Goal: Ask a question

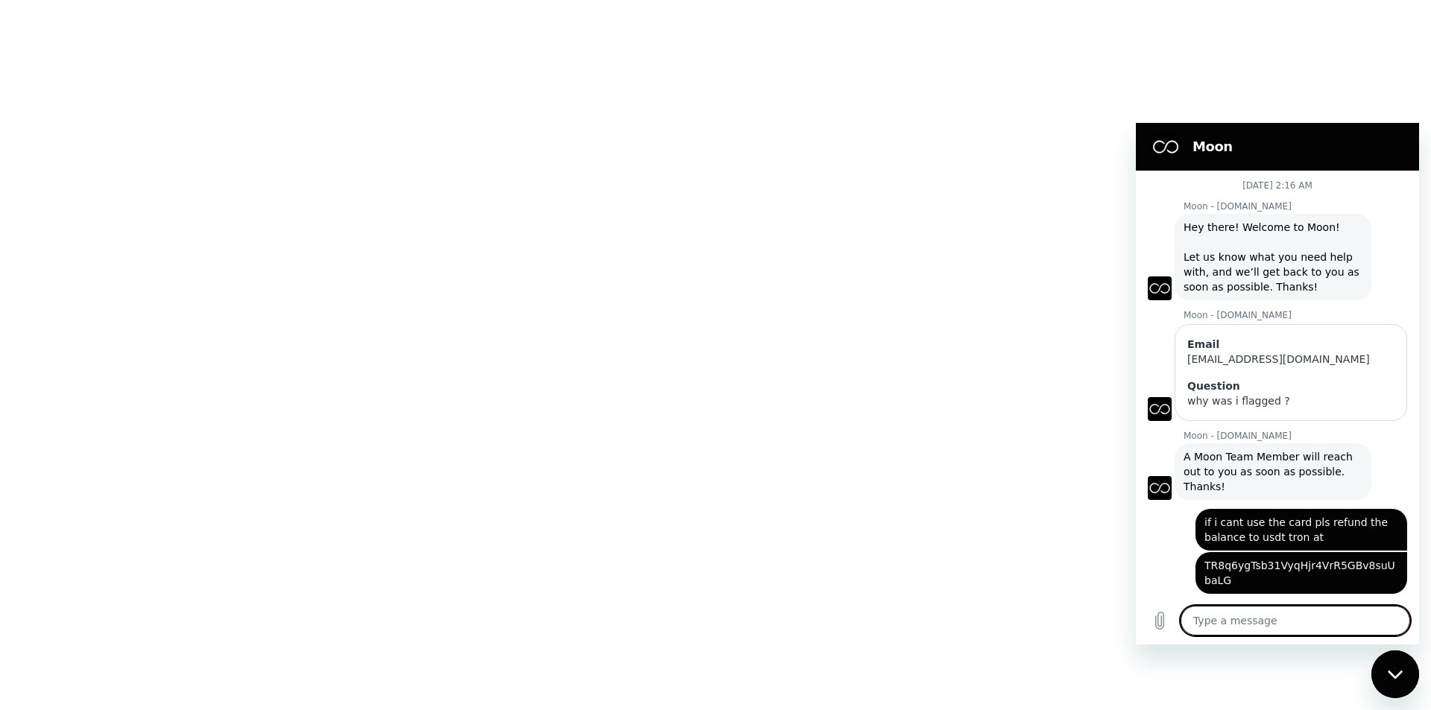
type textarea "x"
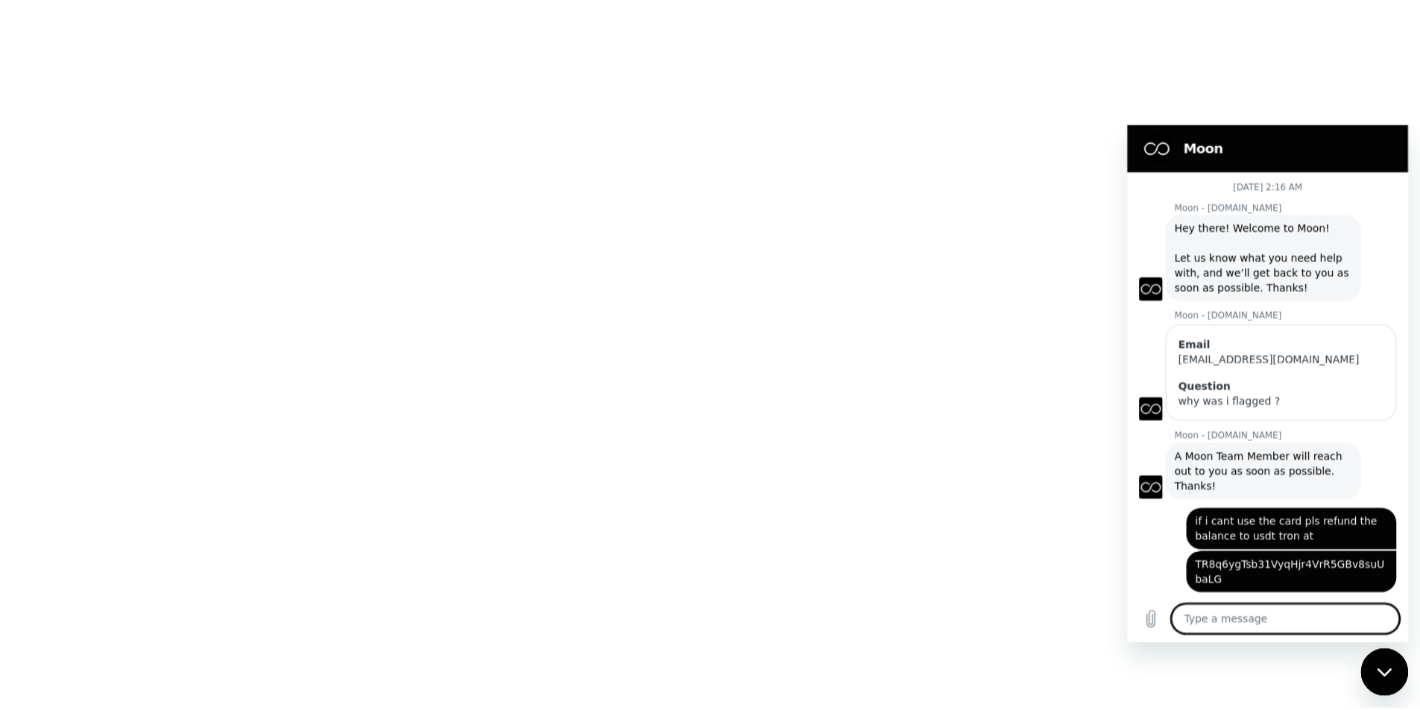
scroll to position [250, 0]
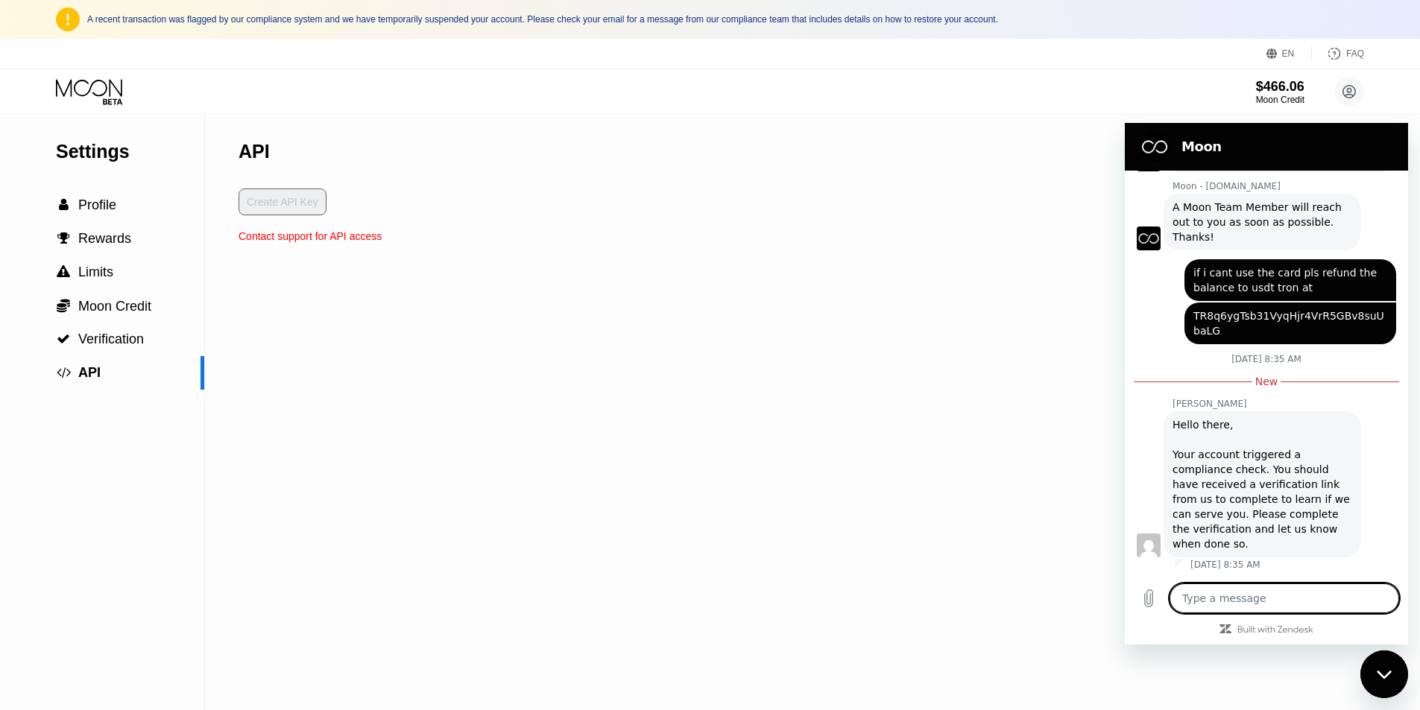
click at [1233, 593] on textarea at bounding box center [1285, 599] width 230 height 30
click at [1227, 605] on textarea at bounding box center [1285, 599] width 230 height 30
type textarea "i"
type textarea "x"
type textarea "if"
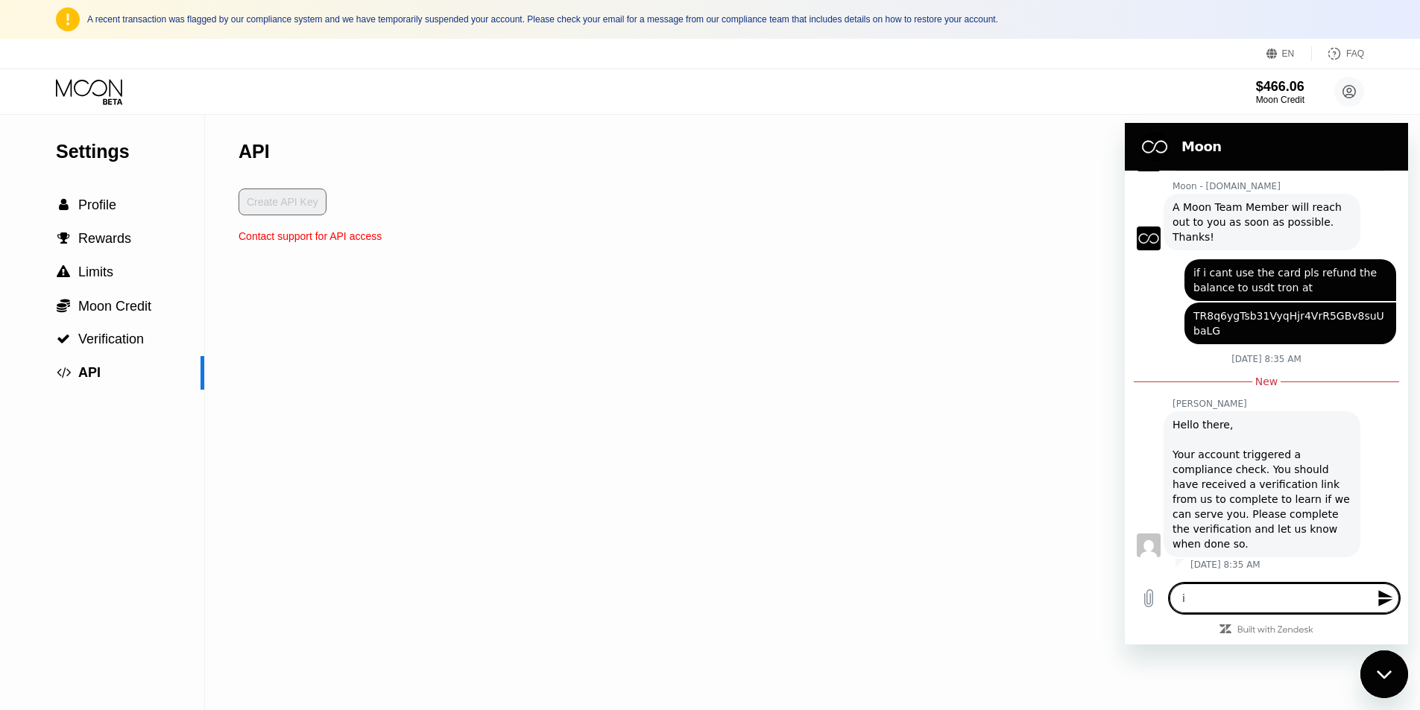
type textarea "x"
type textarea "if"
type textarea "x"
type textarea "if i"
type textarea "x"
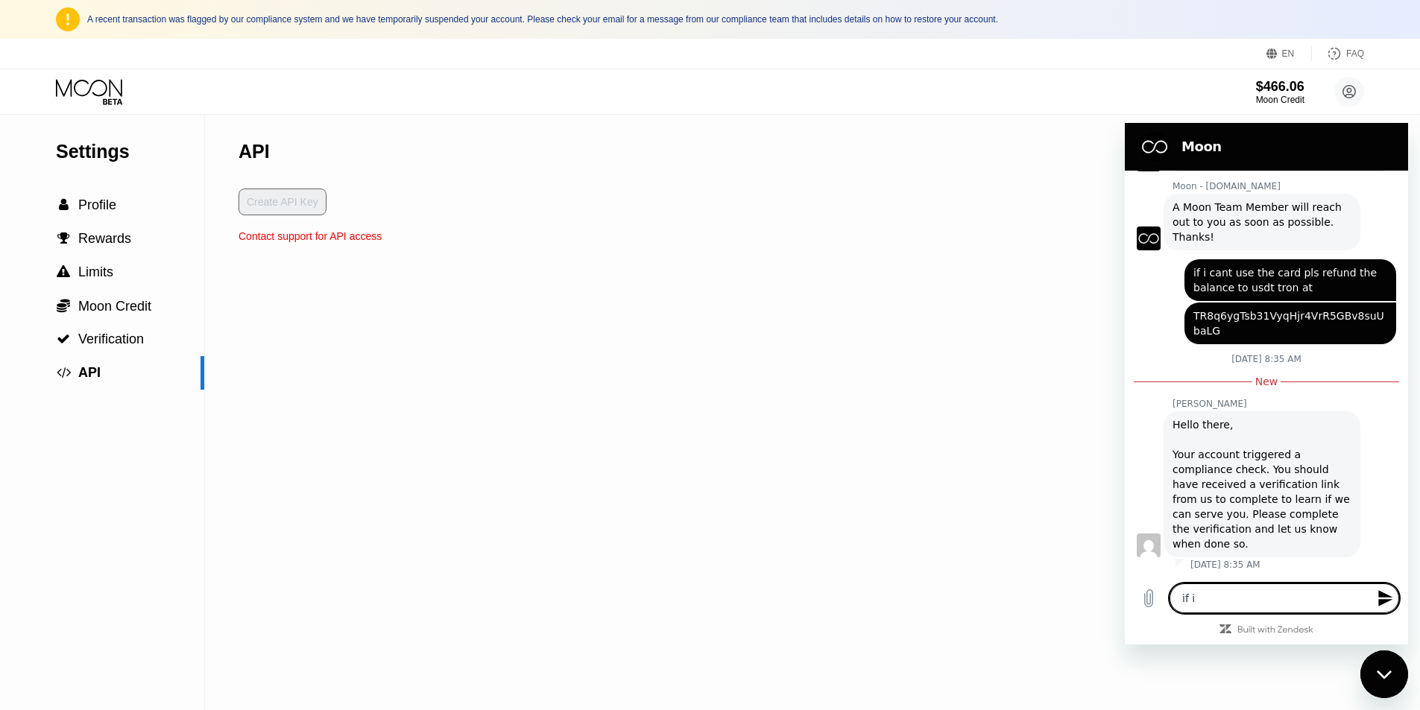
type textarea "if i"
type textarea "x"
type textarea "if i n"
type textarea "x"
type textarea "if i ne"
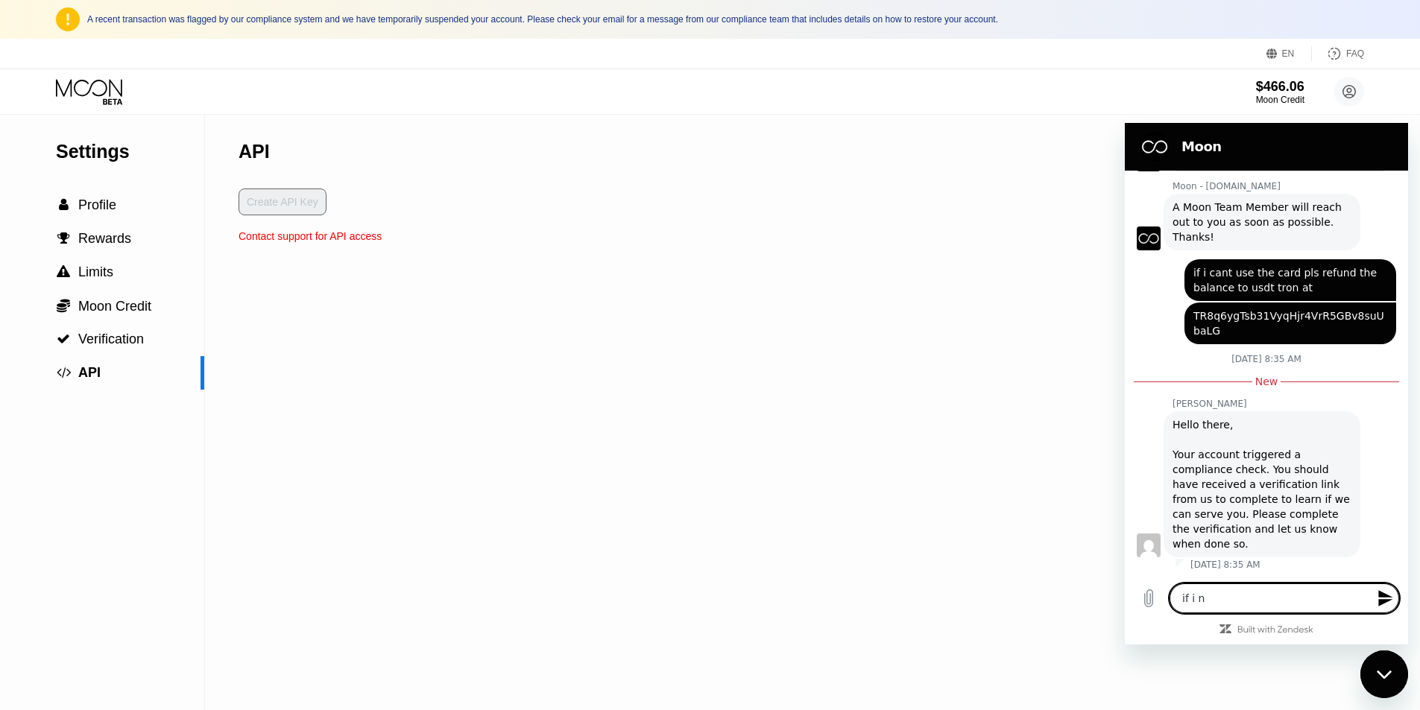
type textarea "x"
type textarea "if i nee"
type textarea "x"
type textarea "if i need"
type textarea "x"
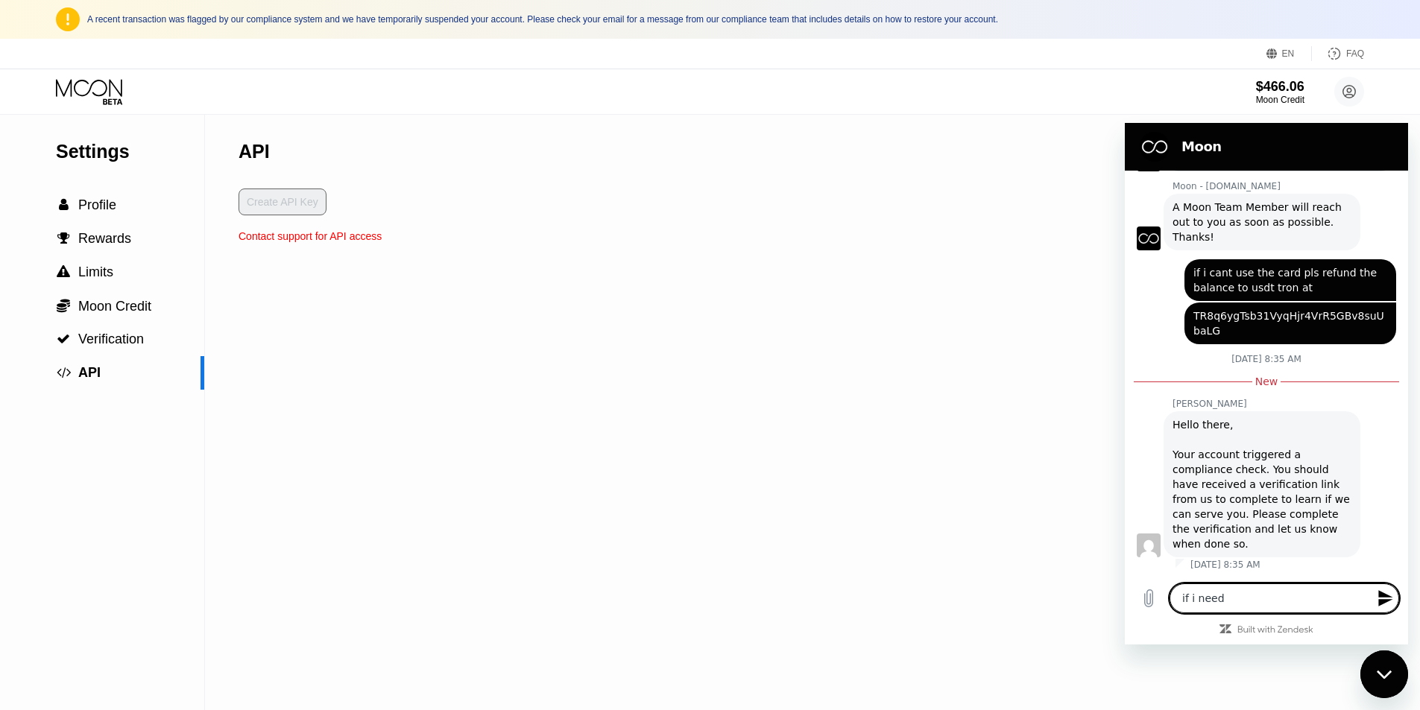
type textarea "if i need"
type textarea "x"
type textarea "if i need t"
type textarea "x"
type textarea "if i need to"
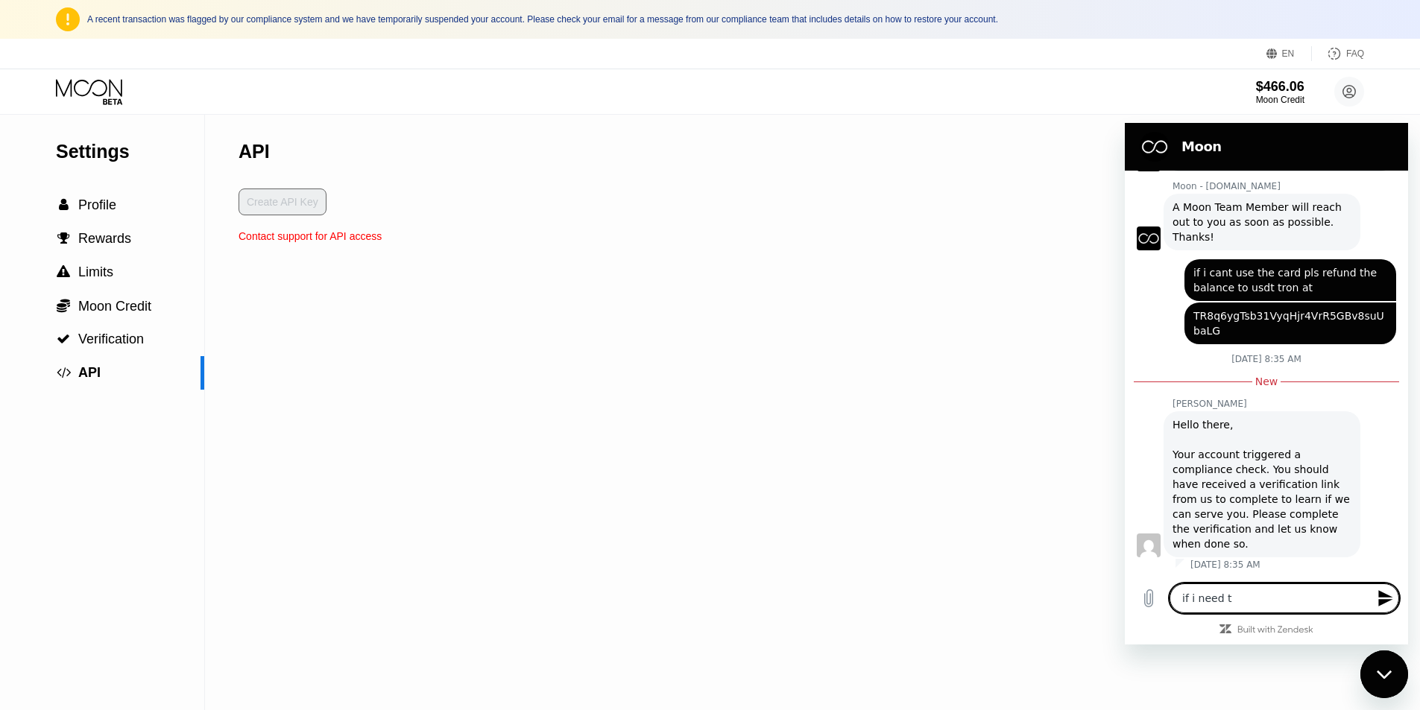
type textarea "x"
type textarea "if i need to"
type textarea "x"
type textarea "if i need to v"
type textarea "x"
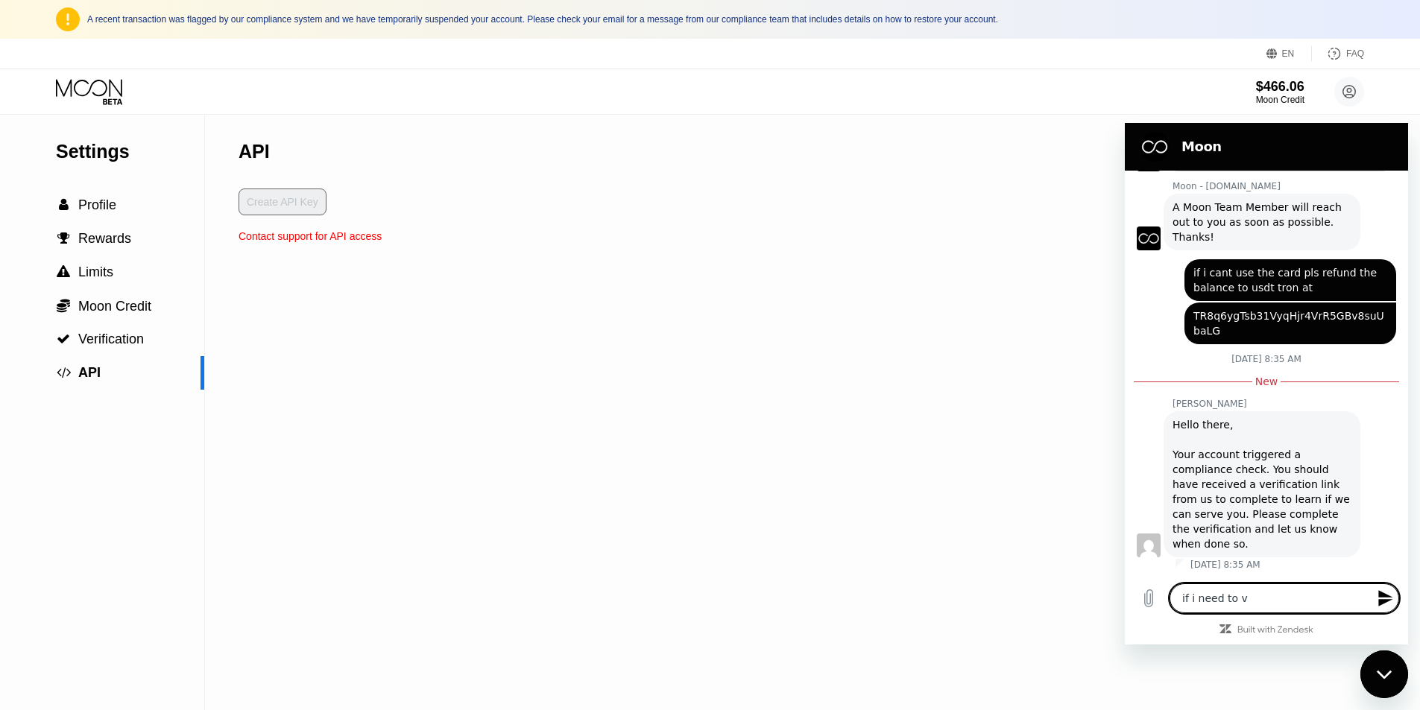
type textarea "if i need to ve"
type textarea "x"
type textarea "if i need to ver"
type textarea "x"
type textarea "if i need to veri"
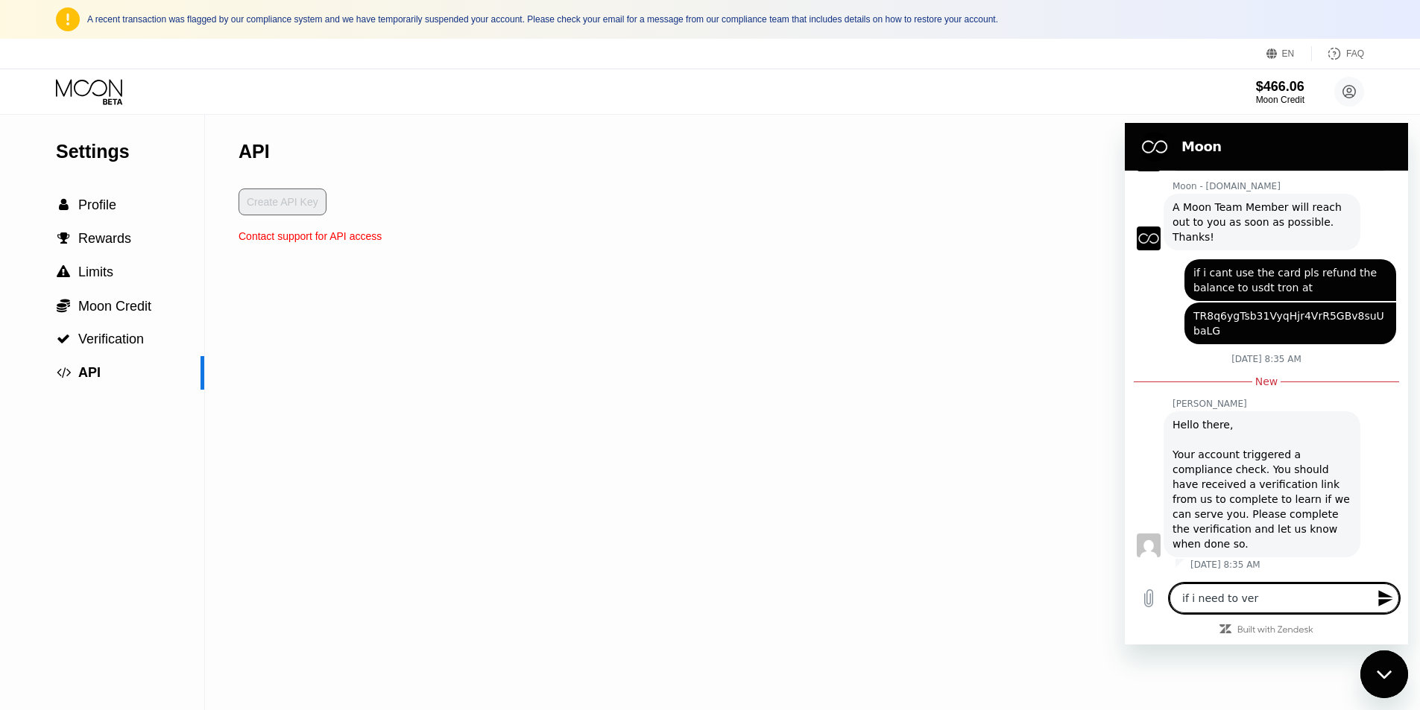
type textarea "x"
type textarea "if i need to verif"
type textarea "x"
type textarea "if i need to verify"
type textarea "x"
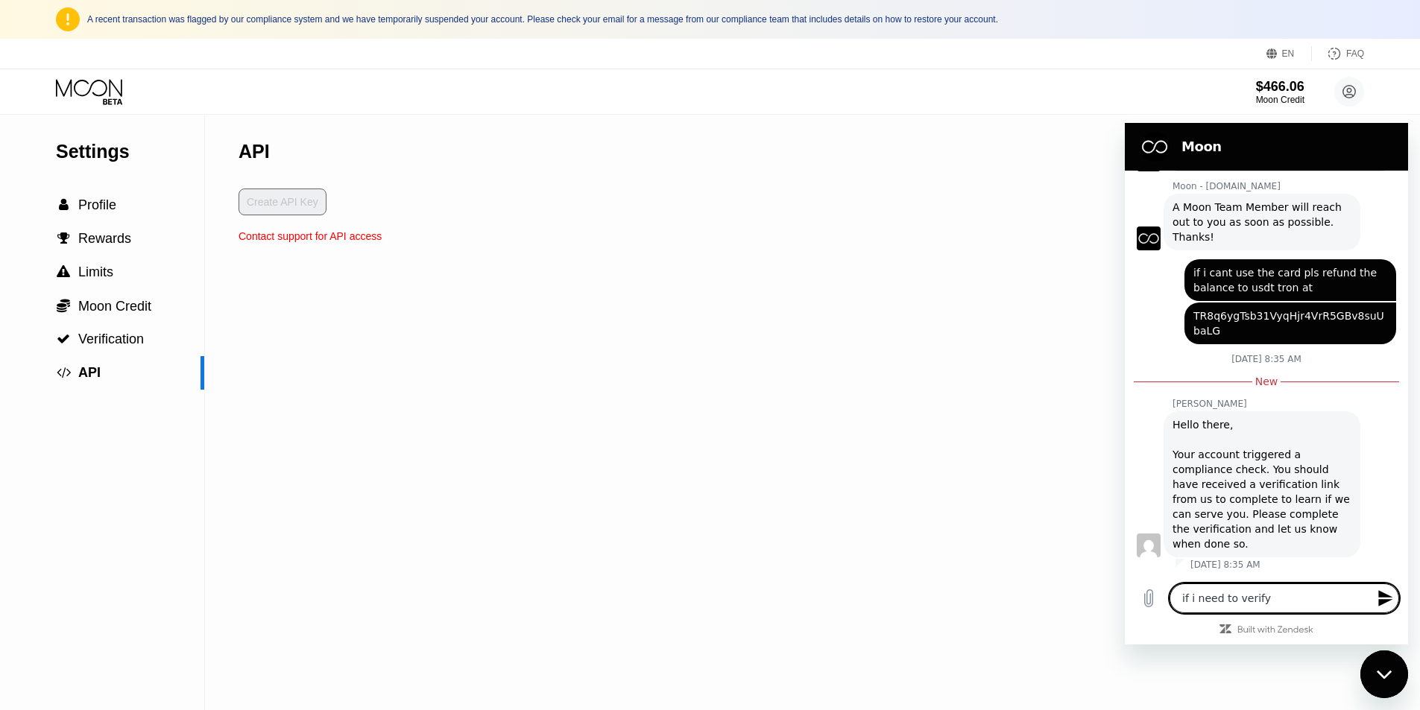
type textarea "if i need to verify"
type textarea "x"
type textarea "if i need to verify i"
type textarea "x"
type textarea "if i need to verify i"
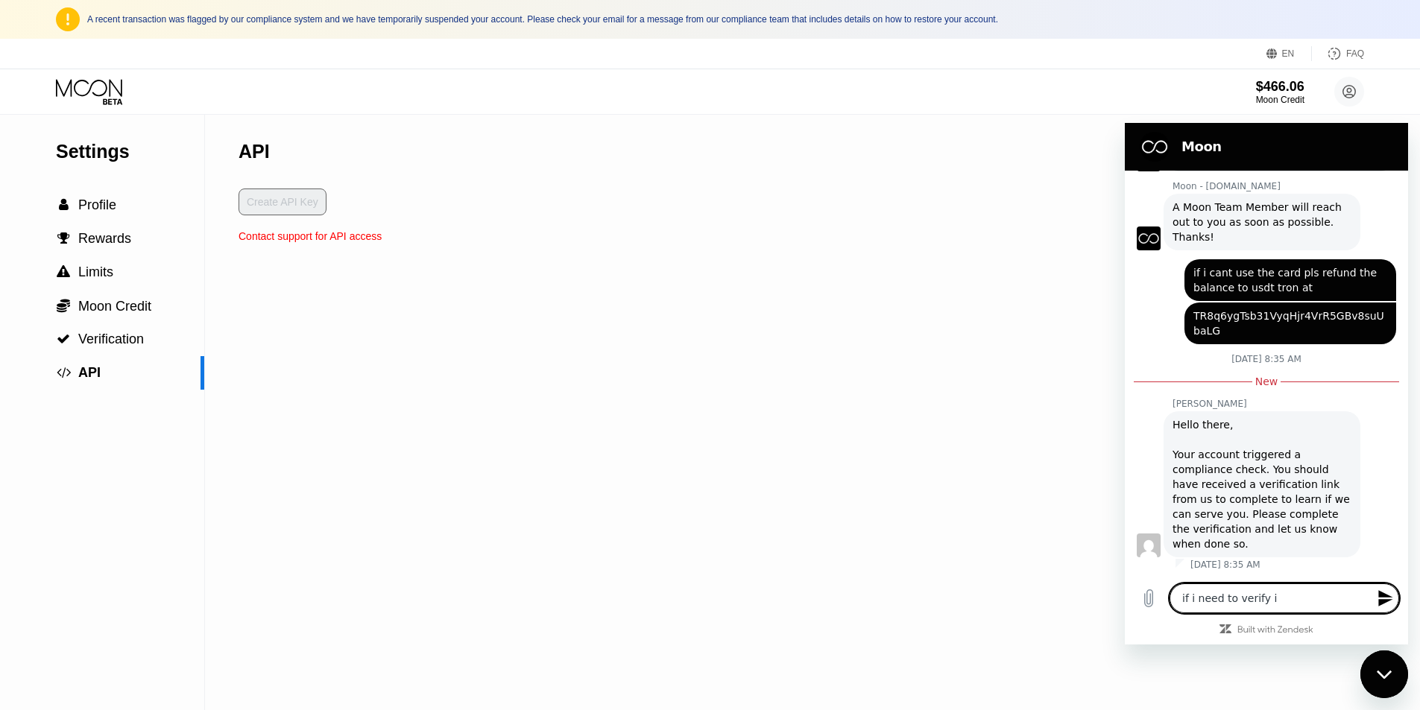
type textarea "x"
type textarea "if i need to verify i d"
type textarea "x"
type textarea "if i need to verify i do"
type textarea "x"
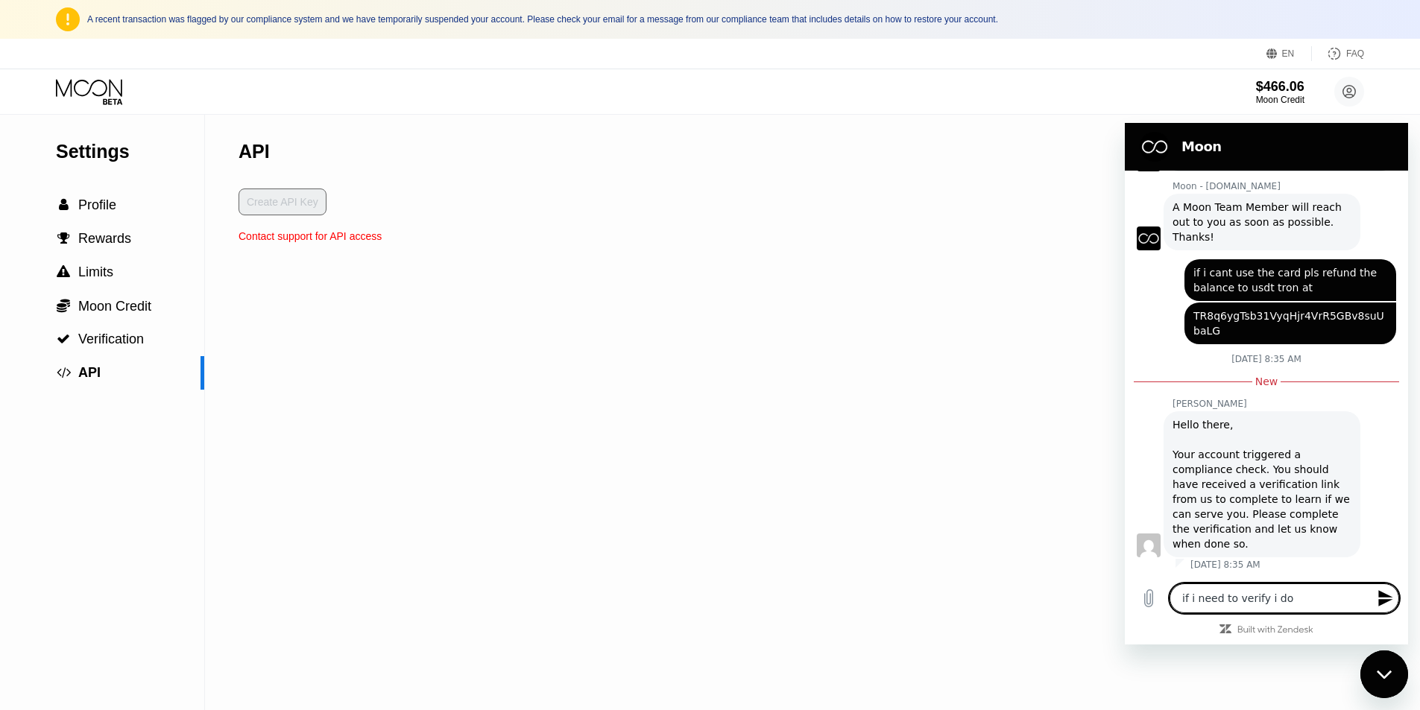
type textarea "if i need to verify i don"
type textarea "x"
type textarea "if i need to verify i dont"
type textarea "x"
type textarea "if i need to verify i dont"
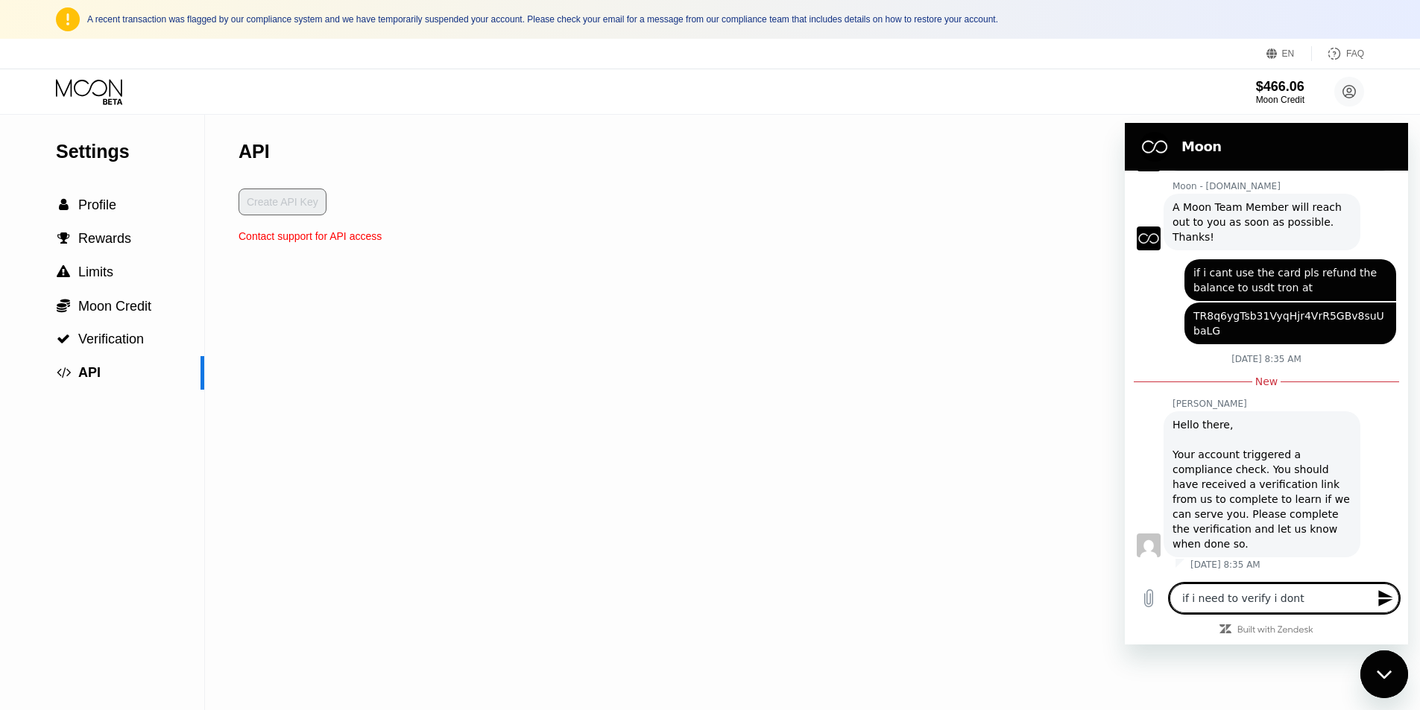
type textarea "x"
type textarea "if i need to verify i dont n"
type textarea "x"
type textarea "if i need to verify i dont ne"
type textarea "x"
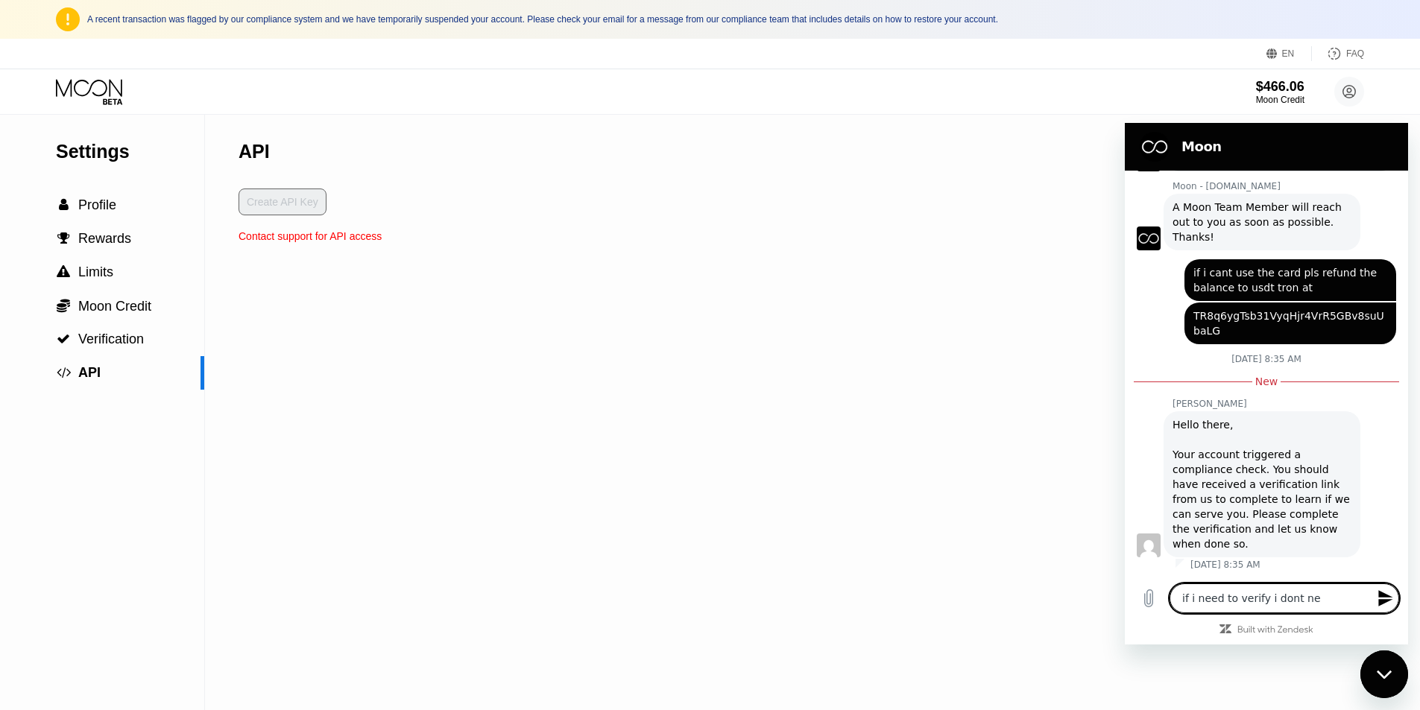
type textarea "if i need to verify i dont nee"
type textarea "x"
type textarea "if i need to verify i dont need"
type textarea "x"
type textarea "if i need to verify i dont need"
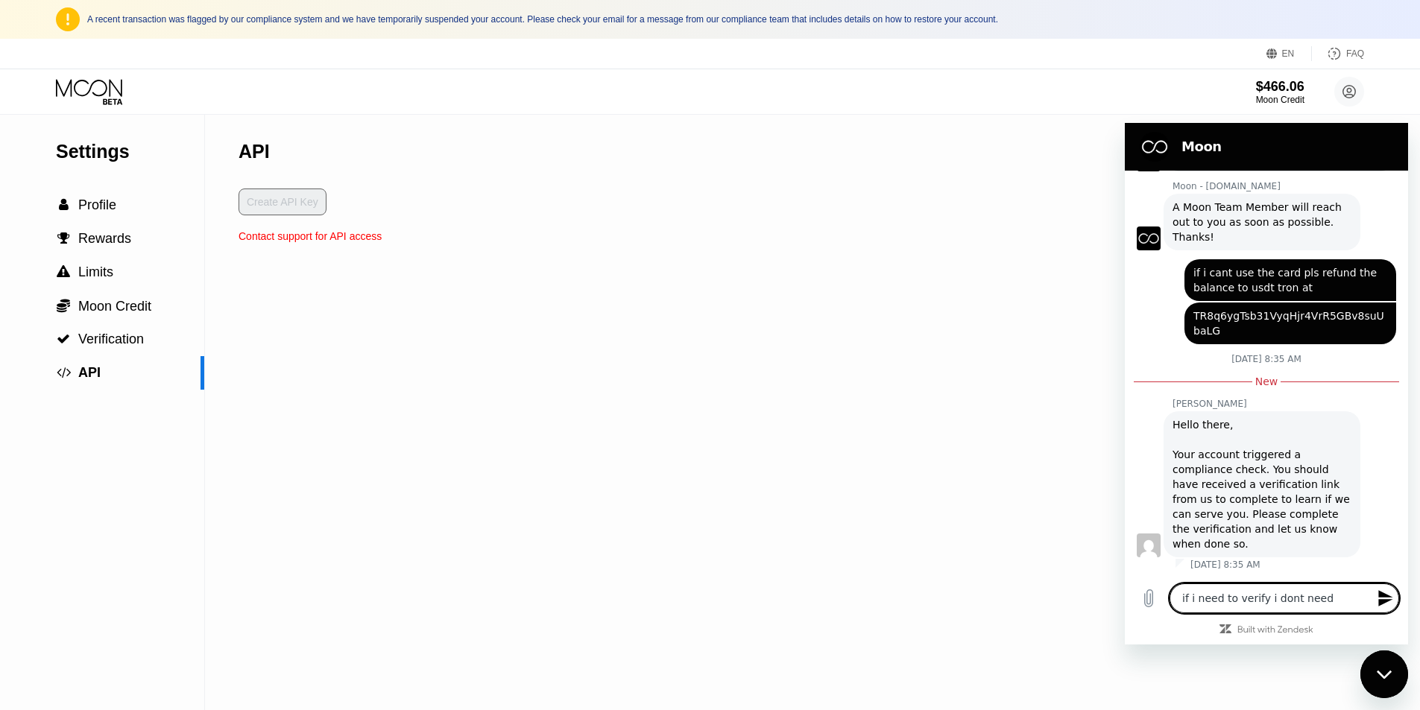
type textarea "x"
type textarea "if i need to verify i dont need i"
type textarea "x"
type textarea "if i need to verify i dont need it"
type textarea "x"
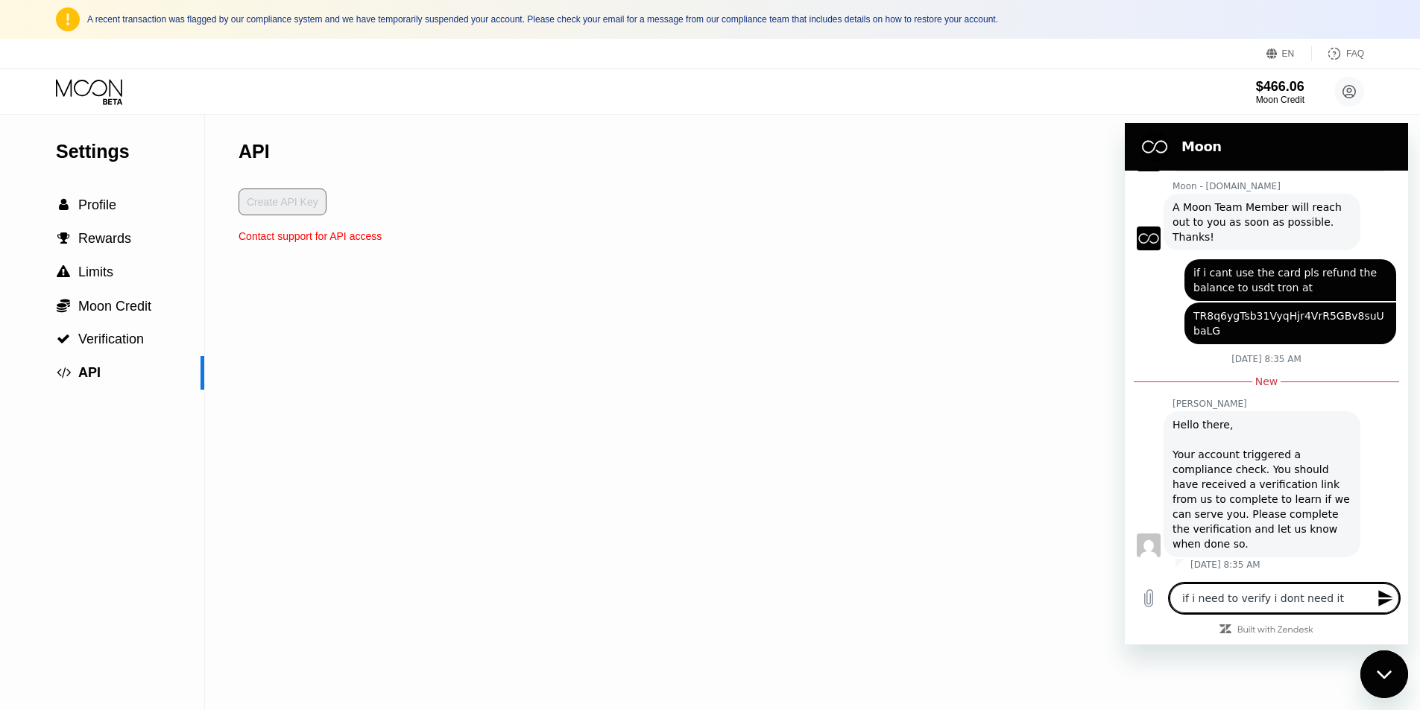
type textarea "if i need to verify i dont need it"
type textarea "x"
type textarea "if i need to verify i dont need it r"
type textarea "x"
type textarea "if i need to verify i dont need it re"
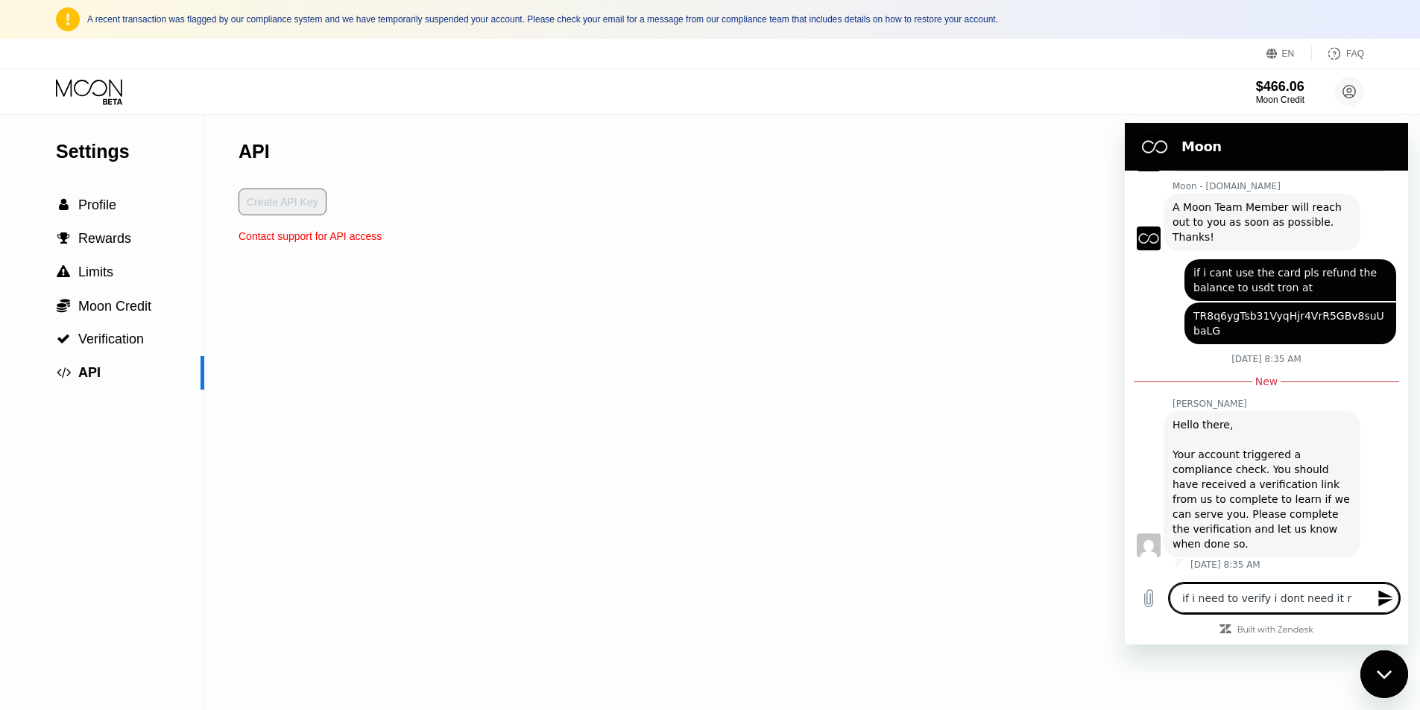
type textarea "x"
type textarea "if i need to verify i dont need it ref"
type textarea "x"
type textarea "if i need to verify i dont need it refu"
type textarea "x"
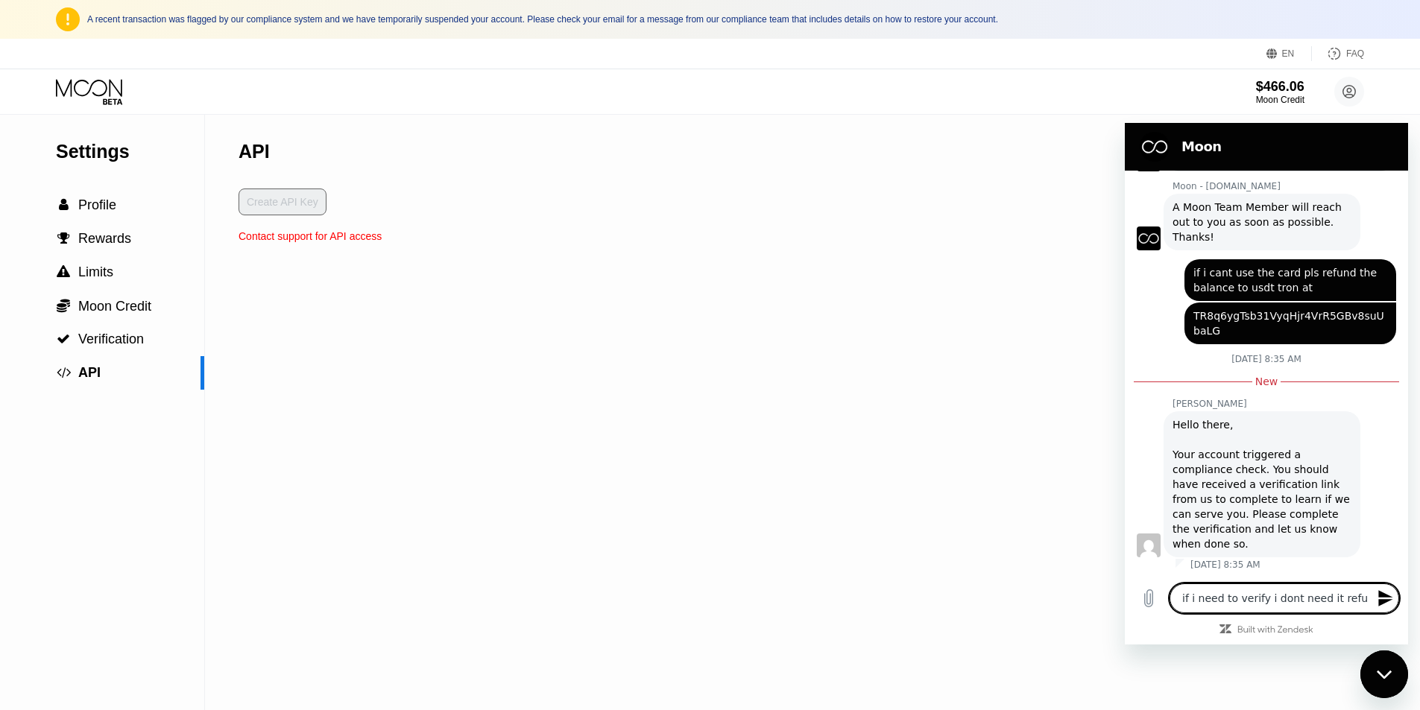
type textarea "if i need to verify i dont need it refun"
type textarea "x"
type textarea "if i need to verify i dont need it refund"
type textarea "x"
type textarea "if i need to verify i dont need it refund"
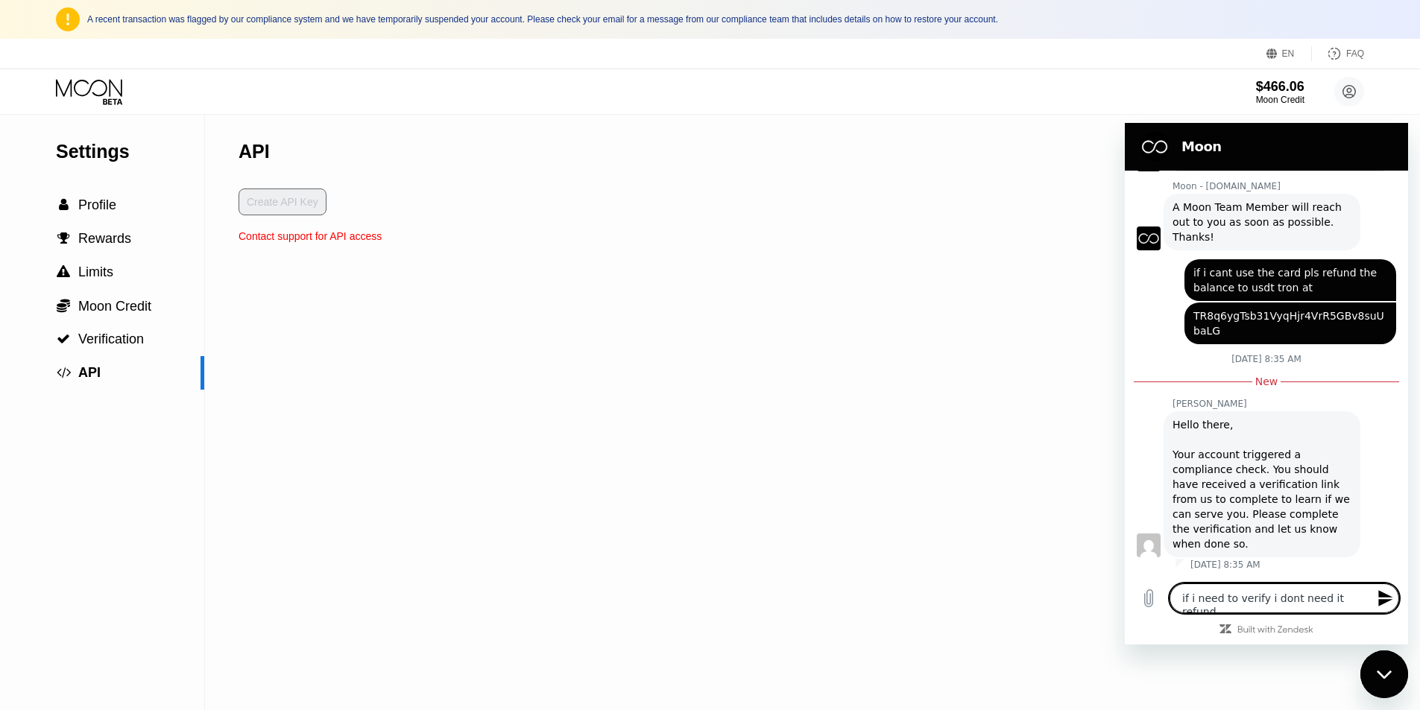
type textarea "x"
type textarea "if i need to verify i dont need it refund m"
type textarea "x"
type textarea "if i need to verify i dont need it refund me"
type textarea "x"
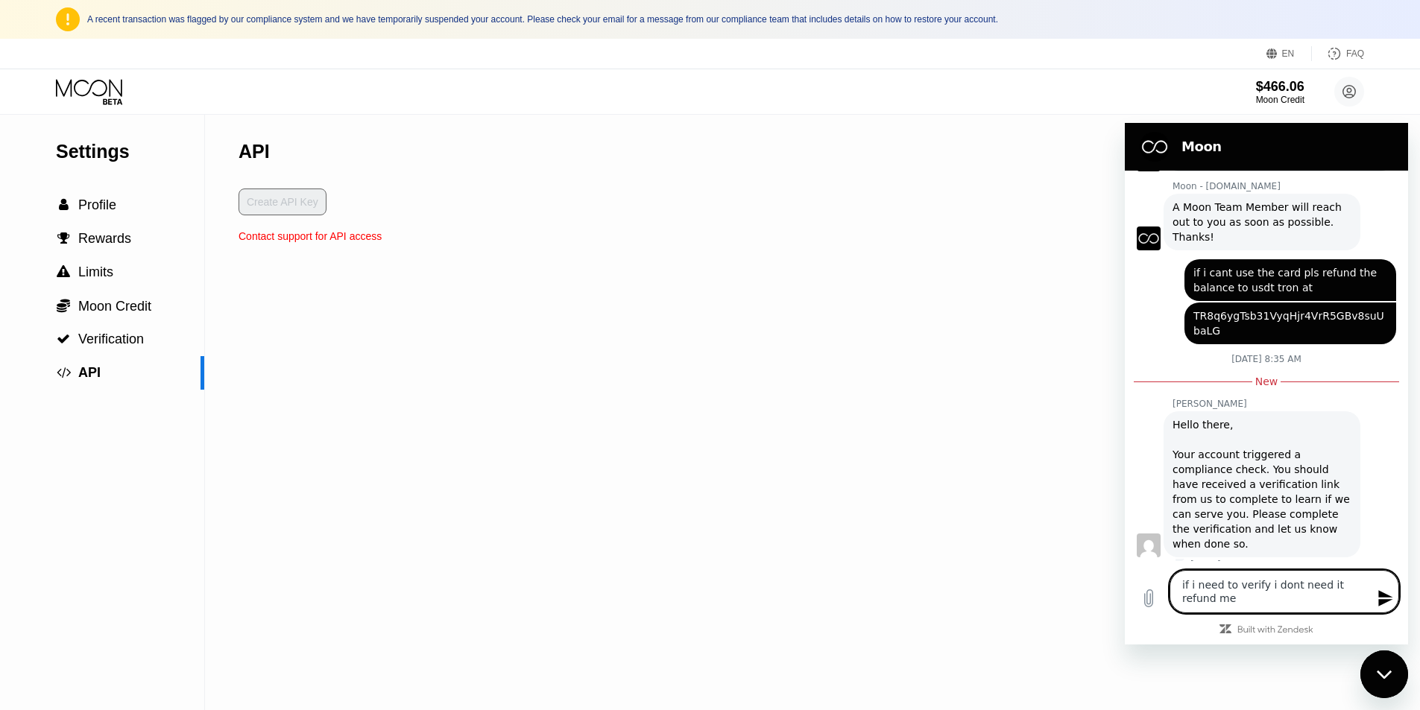
type textarea "if i need to verify i dont need it refund me"
click at [1387, 599] on icon "Send message" at bounding box center [1386, 599] width 18 height 18
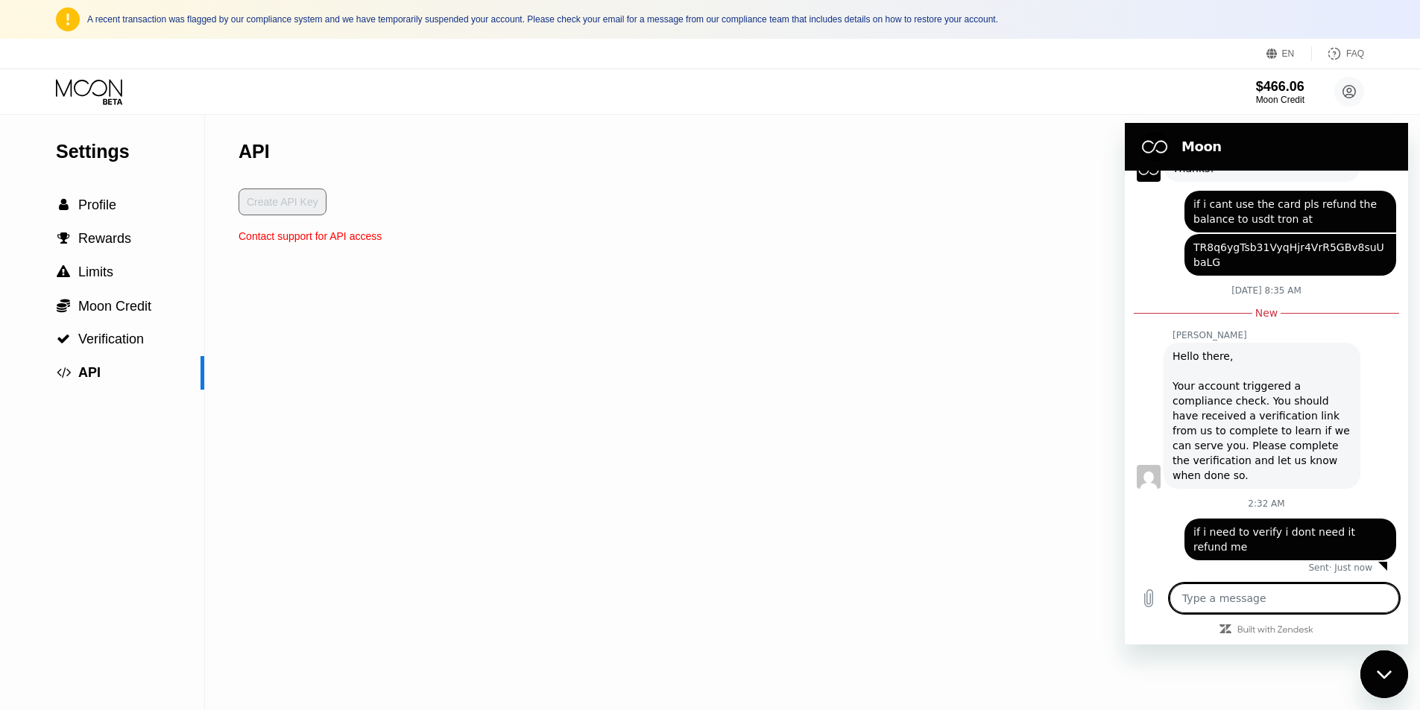
scroll to position [321, 0]
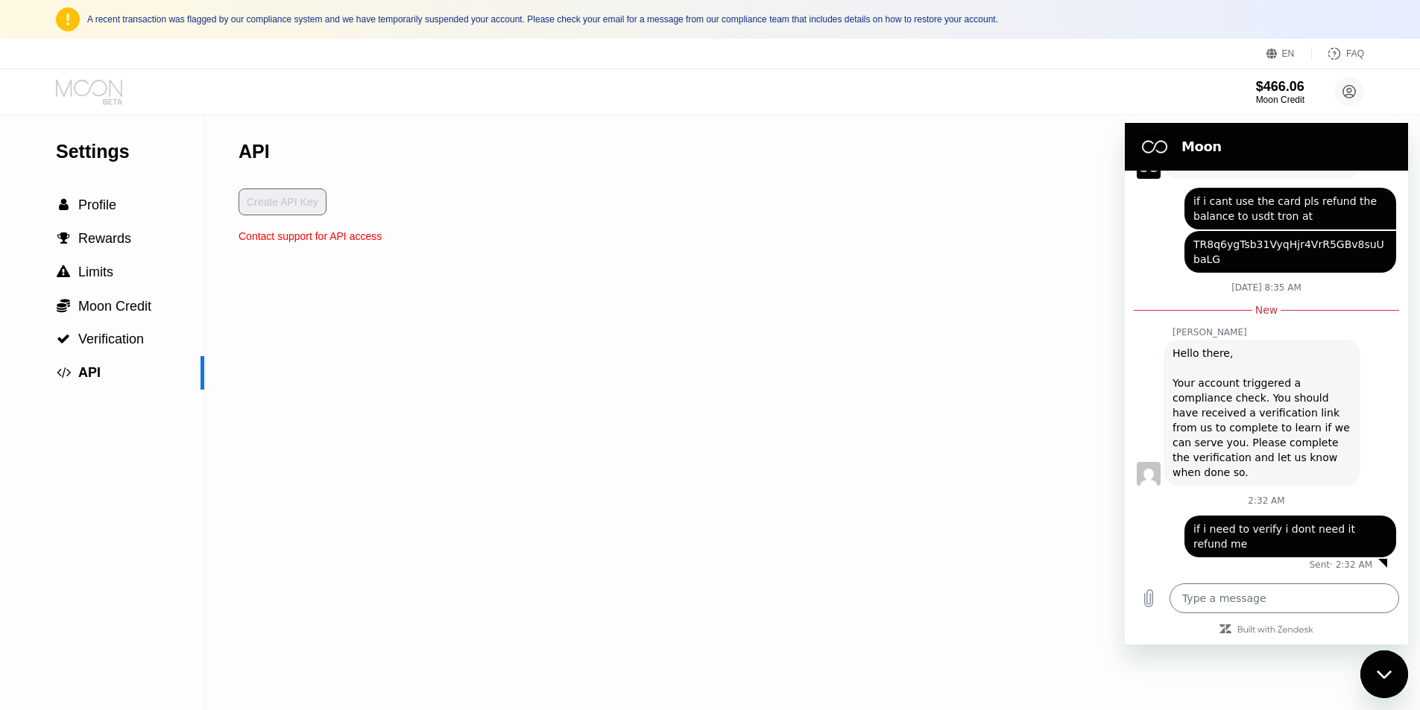
click at [88, 86] on icon at bounding box center [90, 92] width 69 height 26
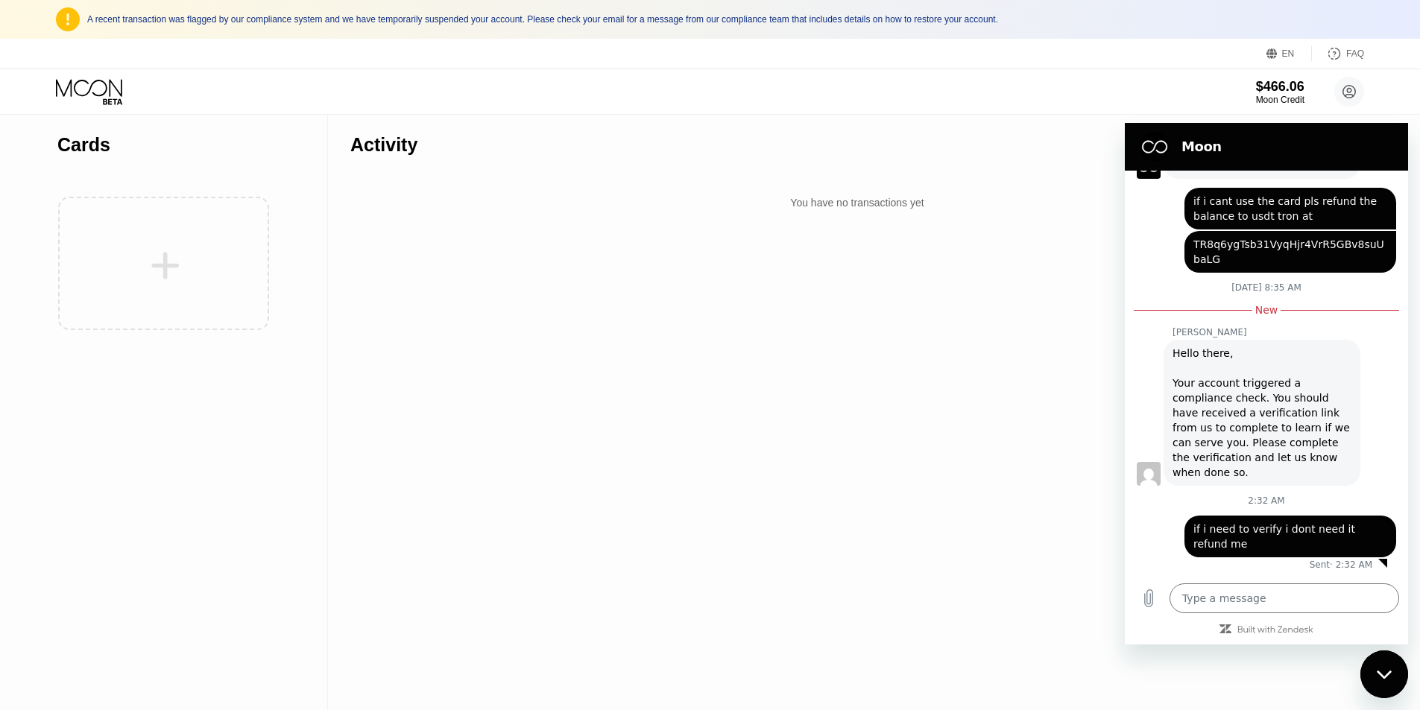
type textarea "x"
